Goal: Information Seeking & Learning: Learn about a topic

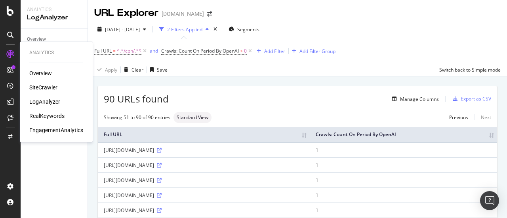
scroll to position [567, 0]
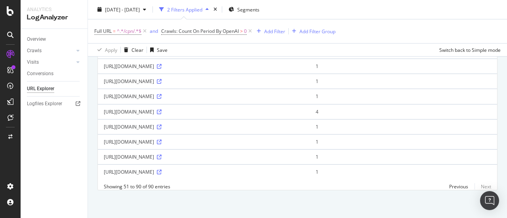
click at [13, 16] on div at bounding box center [10, 109] width 21 height 218
click at [11, 11] on icon at bounding box center [10, 11] width 7 height 10
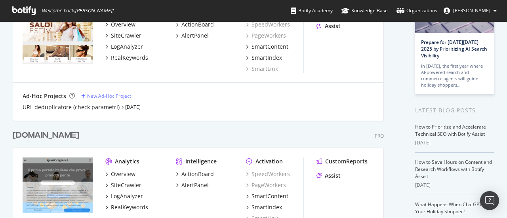
scroll to position [158, 0]
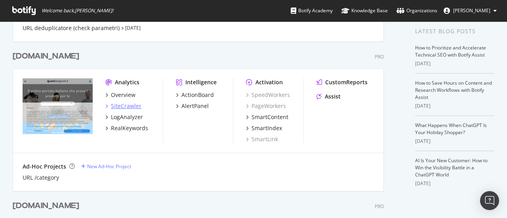
click at [127, 107] on div "SiteCrawler" at bounding box center [126, 106] width 30 height 8
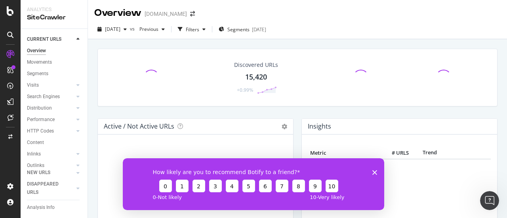
click at [372, 170] on polygon "Close survey" at bounding box center [374, 172] width 5 height 5
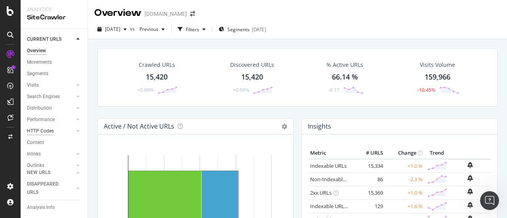
click at [40, 130] on div "HTTP Codes" at bounding box center [40, 131] width 27 height 8
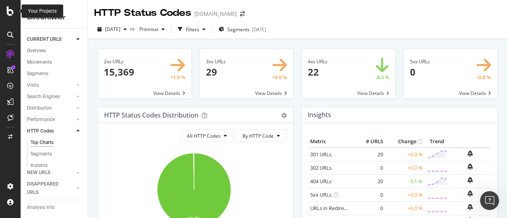
click at [5, 10] on div at bounding box center [10, 11] width 19 height 10
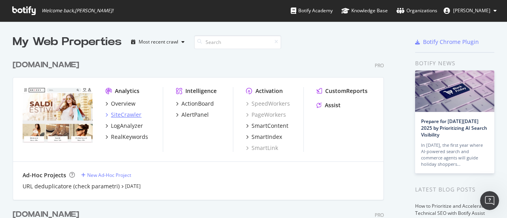
click at [127, 114] on div "SiteCrawler" at bounding box center [126, 115] width 30 height 8
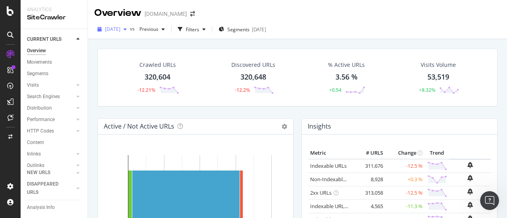
click at [113, 29] on span "[DATE]" at bounding box center [112, 29] width 15 height 7
click at [91, 61] on div "Crawled URLs 320,604 -12.21% Discovered URLs 320,648 -12.2% % Active URLs 3.56 …" at bounding box center [297, 148] width 419 height 218
click at [48, 129] on div "HTTP Codes" at bounding box center [40, 131] width 27 height 8
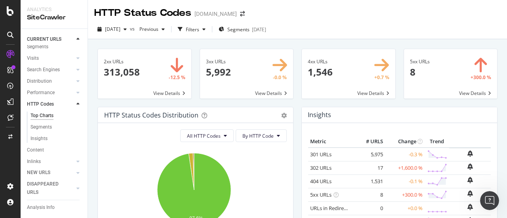
scroll to position [40, 0]
click at [47, 182] on div "DISAPPEARED URLS" at bounding box center [47, 188] width 40 height 17
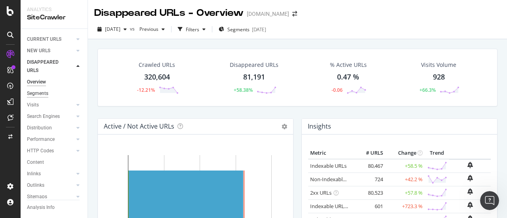
click at [32, 95] on div "Segments" at bounding box center [37, 93] width 21 height 8
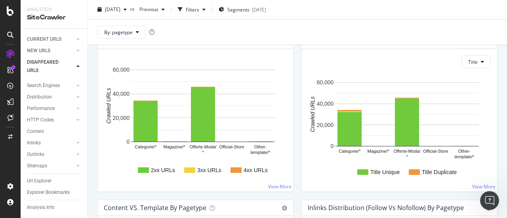
scroll to position [673, 0]
click at [47, 116] on div "HTTP Codes" at bounding box center [40, 120] width 27 height 8
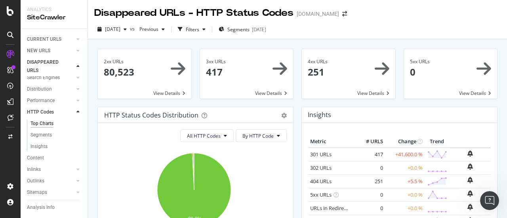
click at [172, 95] on span at bounding box center [144, 73] width 93 height 49
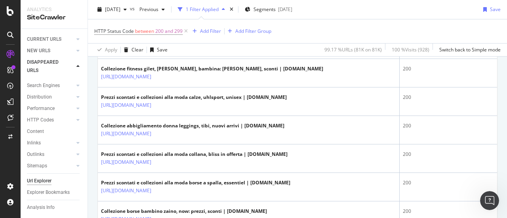
scroll to position [554, 0]
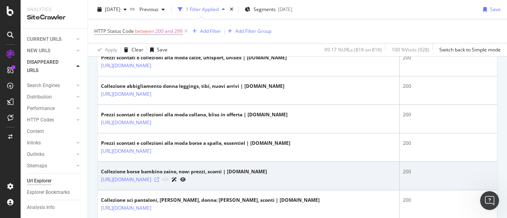
click at [159, 177] on icon at bounding box center [156, 179] width 5 height 5
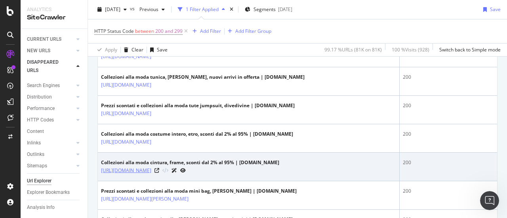
scroll to position [752, 0]
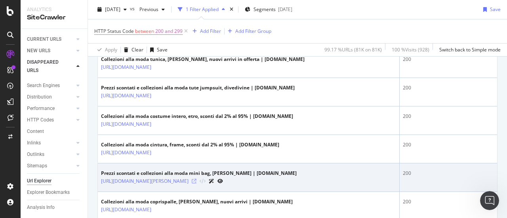
click at [196, 179] on icon at bounding box center [194, 181] width 5 height 5
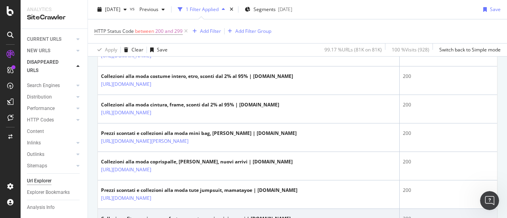
scroll to position [871, 0]
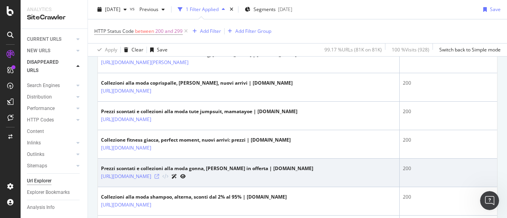
click at [159, 174] on icon at bounding box center [156, 176] width 5 height 5
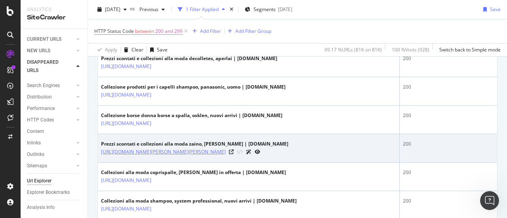
scroll to position [1188, 0]
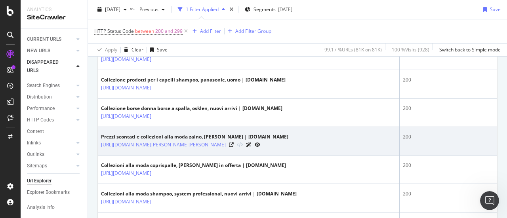
click at [260, 141] on div at bounding box center [244, 145] width 31 height 8
click at [234, 143] on icon at bounding box center [231, 145] width 5 height 5
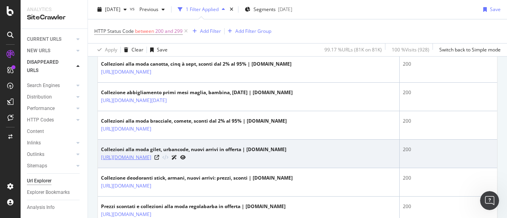
scroll to position [1386, 0]
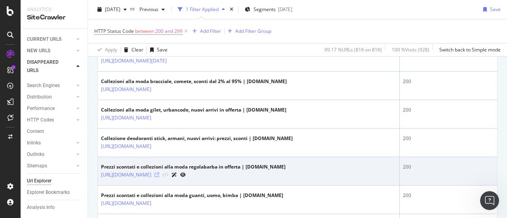
click at [159, 173] on icon at bounding box center [156, 175] width 5 height 5
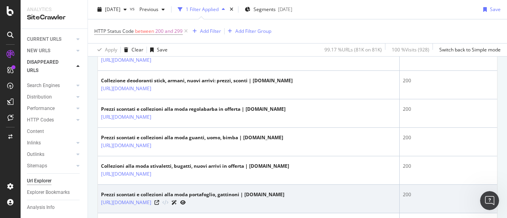
scroll to position [1505, 0]
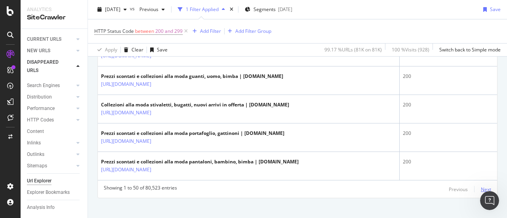
click at [483, 186] on div "Next" at bounding box center [486, 189] width 10 height 7
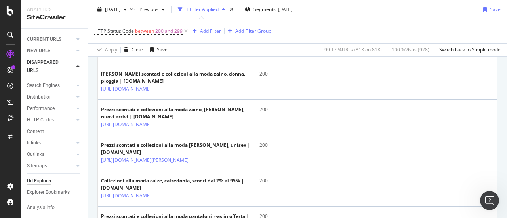
scroll to position [1703, 0]
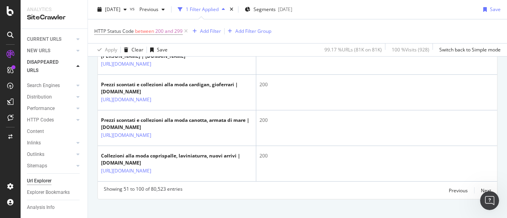
scroll to position [1901, 0]
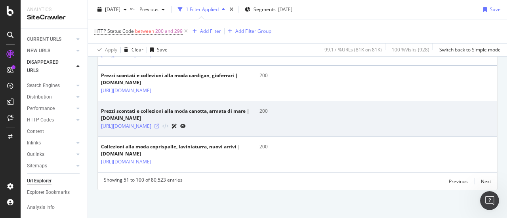
click at [159, 129] on icon at bounding box center [156, 126] width 5 height 5
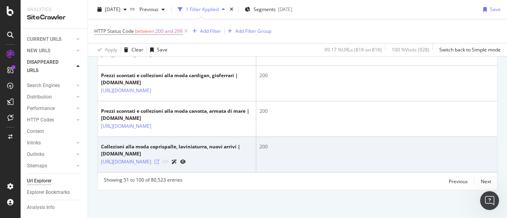
click at [159, 160] on icon at bounding box center [156, 162] width 5 height 5
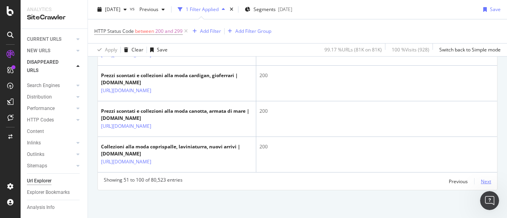
click at [482, 183] on div "Next" at bounding box center [486, 181] width 10 height 7
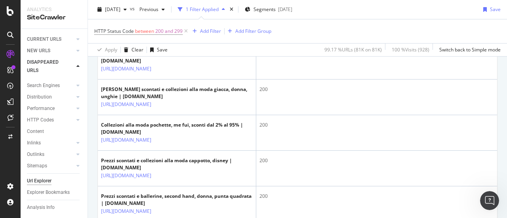
scroll to position [1707, 0]
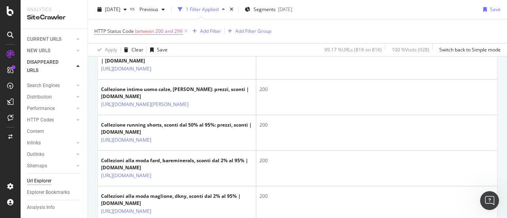
scroll to position [1390, 0]
